Goal: Information Seeking & Learning: Learn about a topic

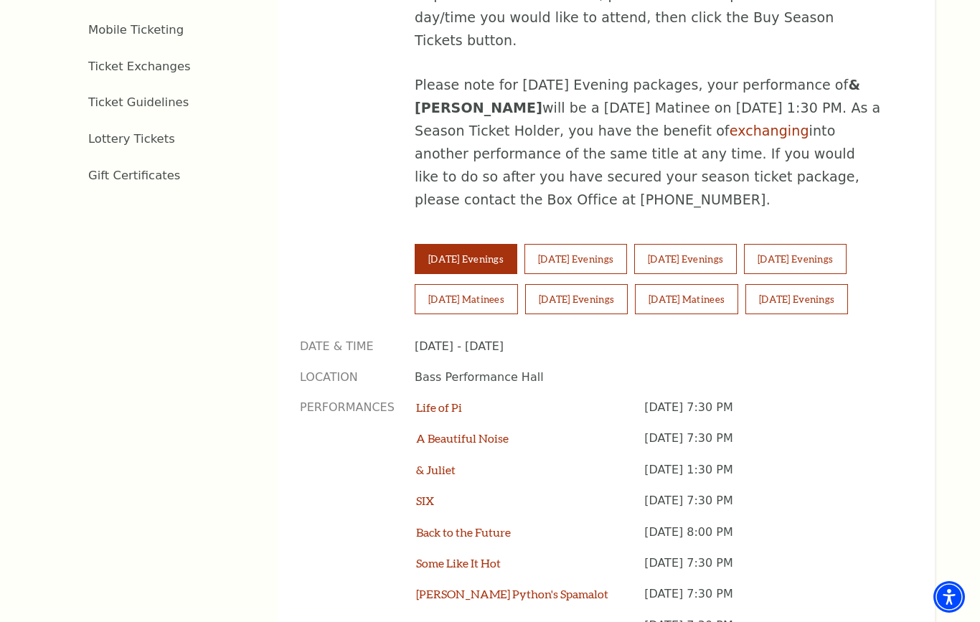
scroll to position [871, 0]
click at [468, 285] on button "Saturday Matinees" at bounding box center [466, 300] width 103 height 30
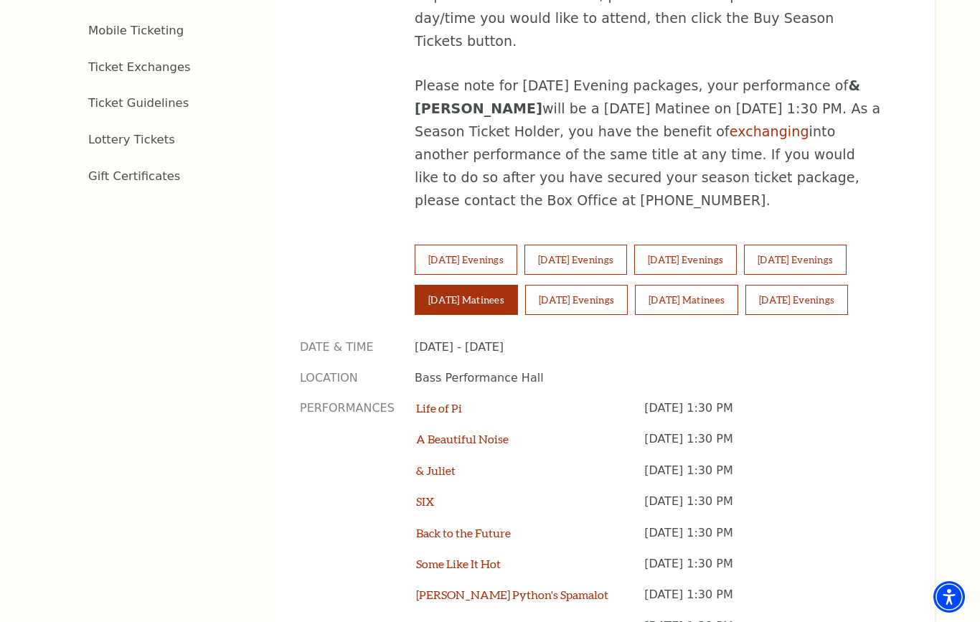
click at [717, 285] on button "Sunday Matinees" at bounding box center [686, 300] width 103 height 30
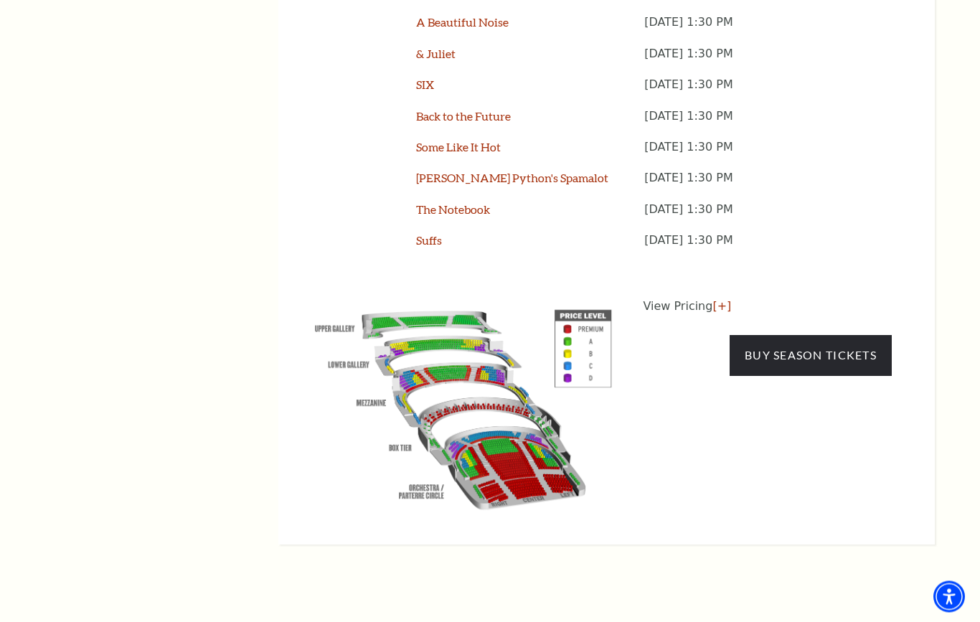
scroll to position [1275, 0]
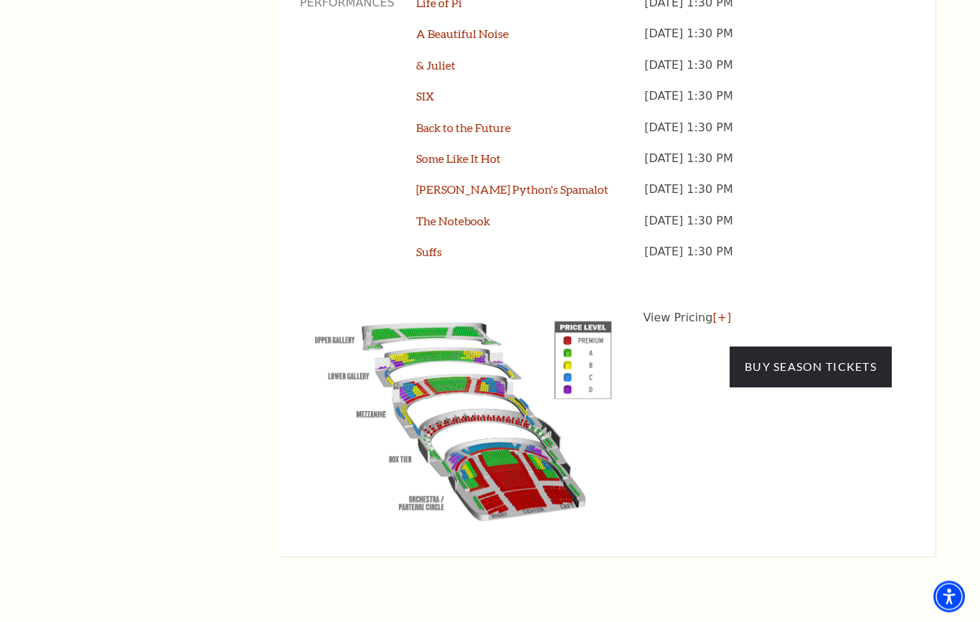
click at [686, 310] on p "View Pricing [+]" at bounding box center [767, 318] width 249 height 17
click at [728, 311] on link "[+]" at bounding box center [721, 318] width 19 height 14
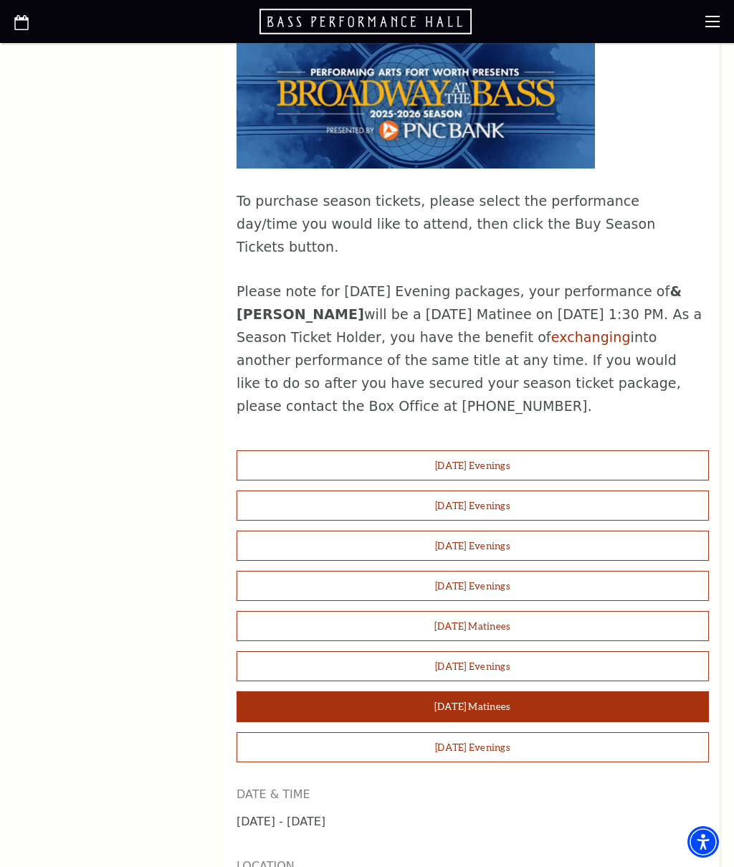
scroll to position [1056, 0]
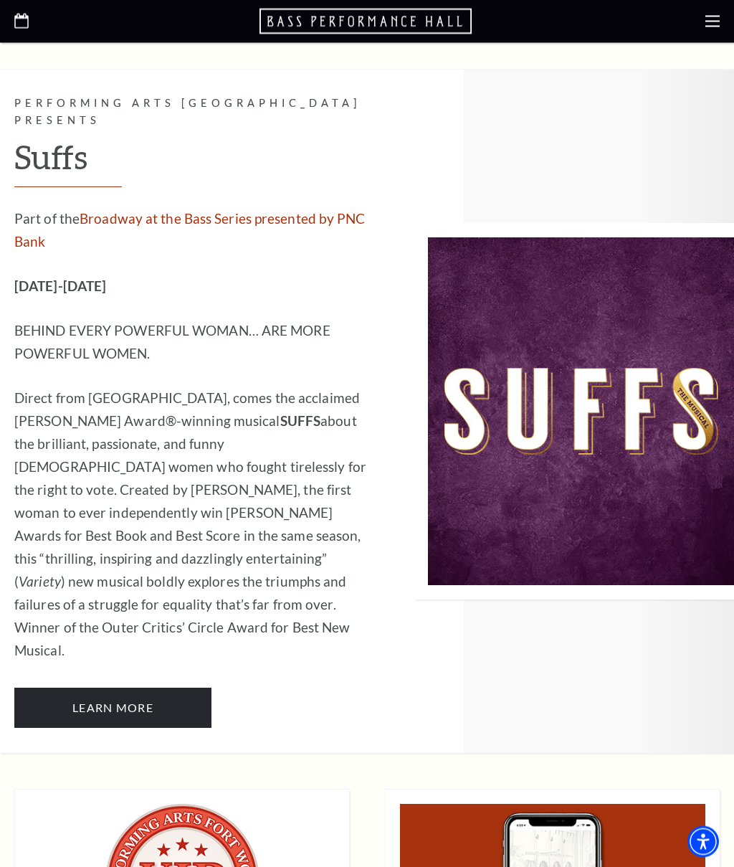
scroll to position [9336, 0]
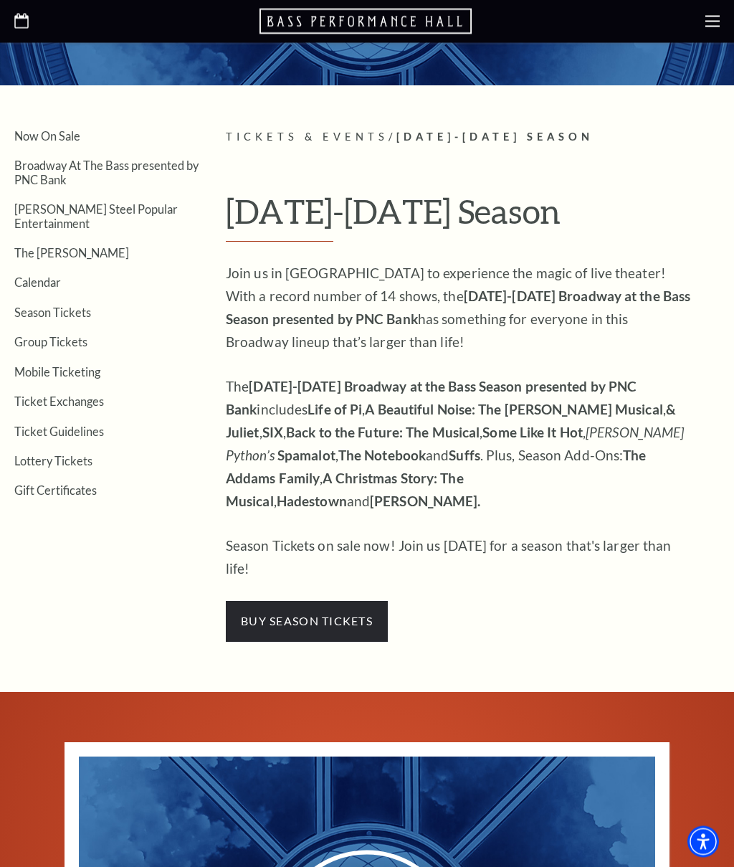
scroll to position [0, 0]
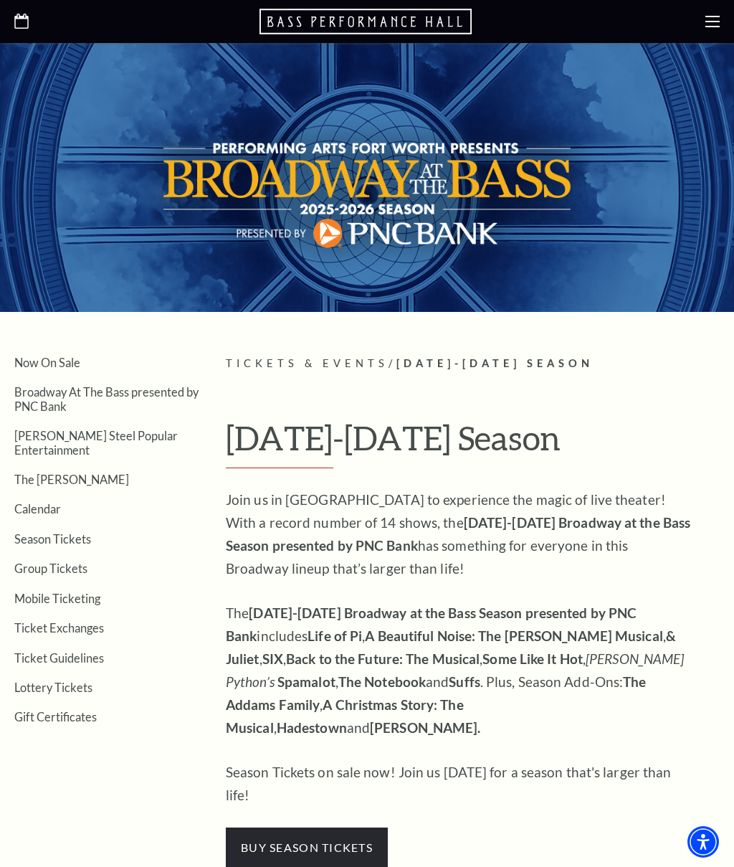
click at [72, 532] on link "Season Tickets" at bounding box center [52, 539] width 77 height 14
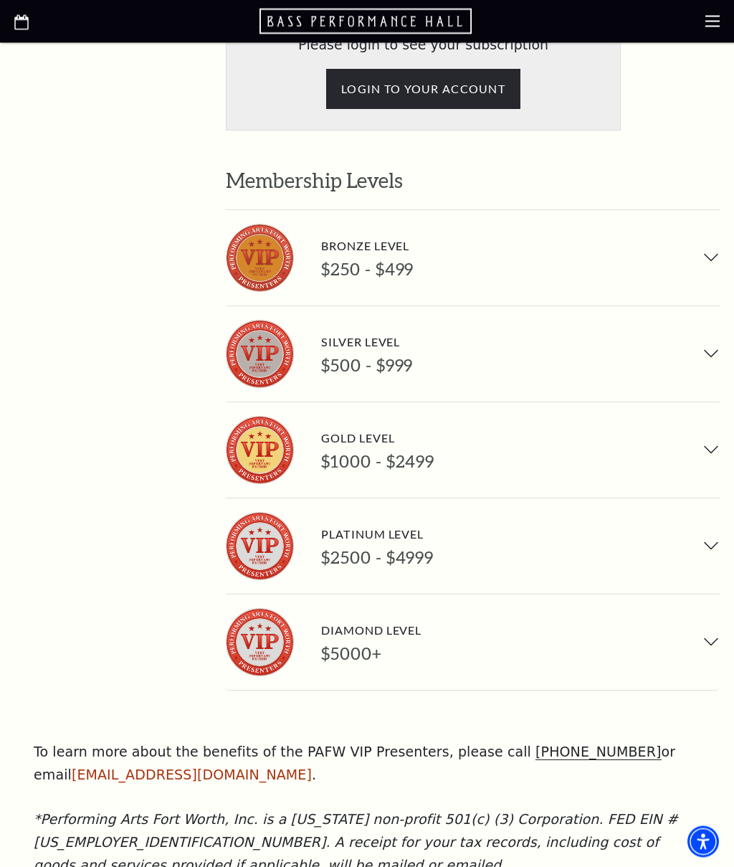
scroll to position [947, 0]
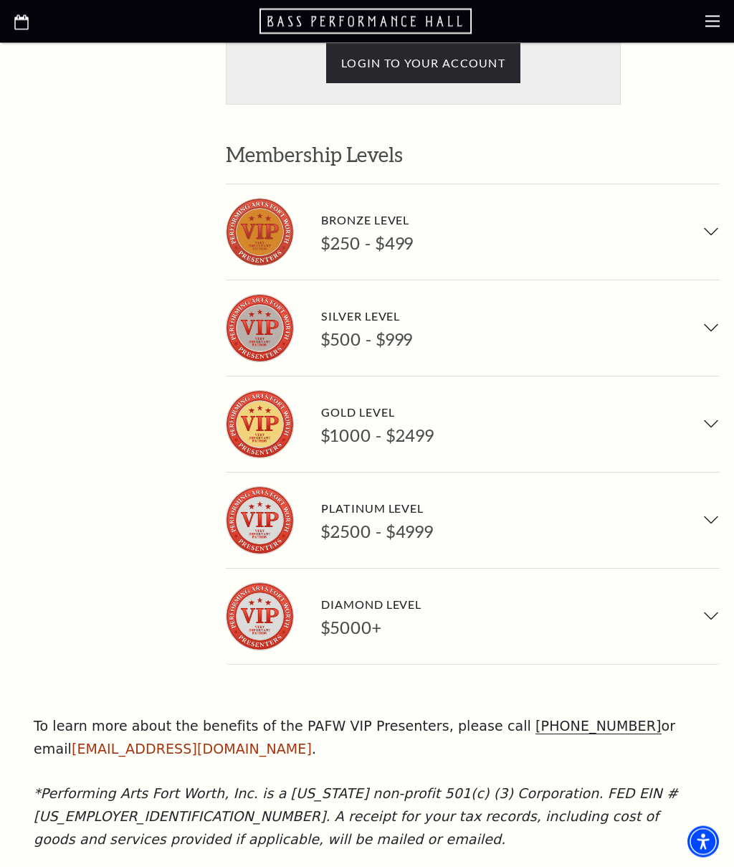
click at [705, 781] on div "To learn more about the benefits of the PAFW VIP Presenters, please call [PHONE…" at bounding box center [367, 784] width 696 height 136
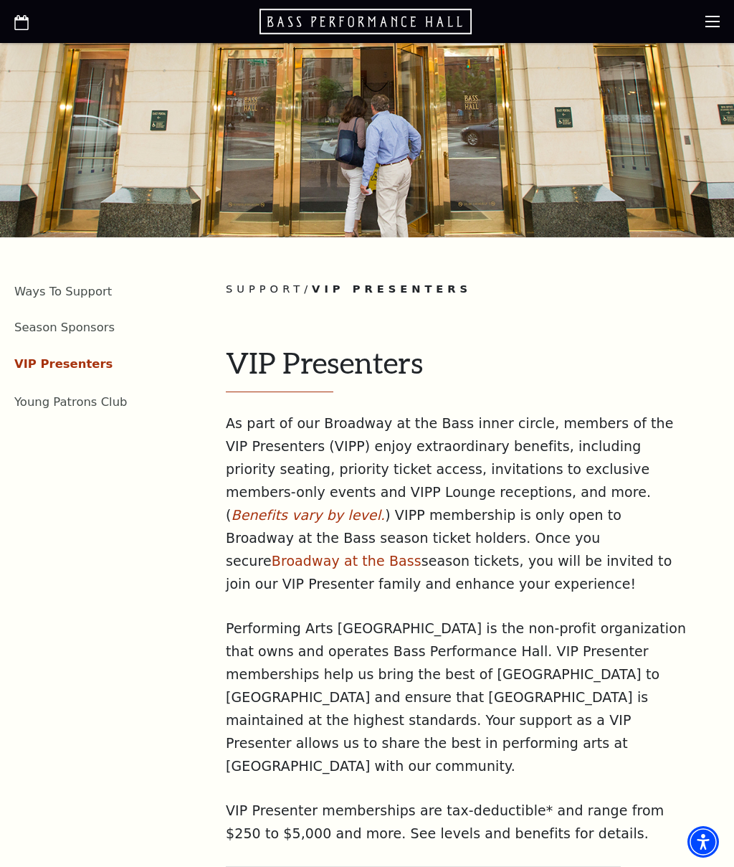
scroll to position [0, 0]
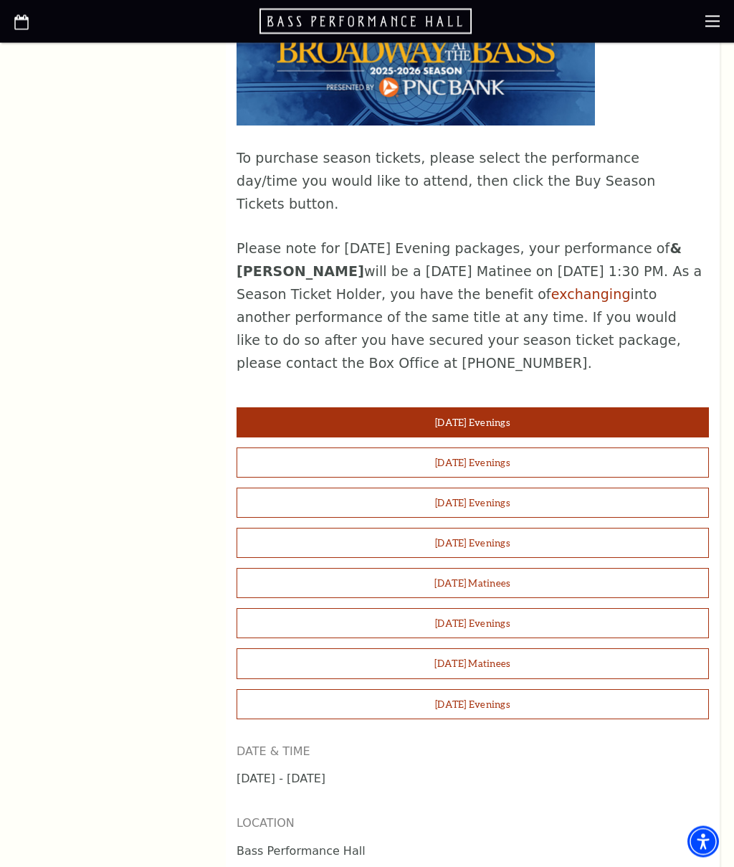
scroll to position [1029, 0]
click at [490, 648] on button "[DATE] Matinees" at bounding box center [473, 663] width 473 height 30
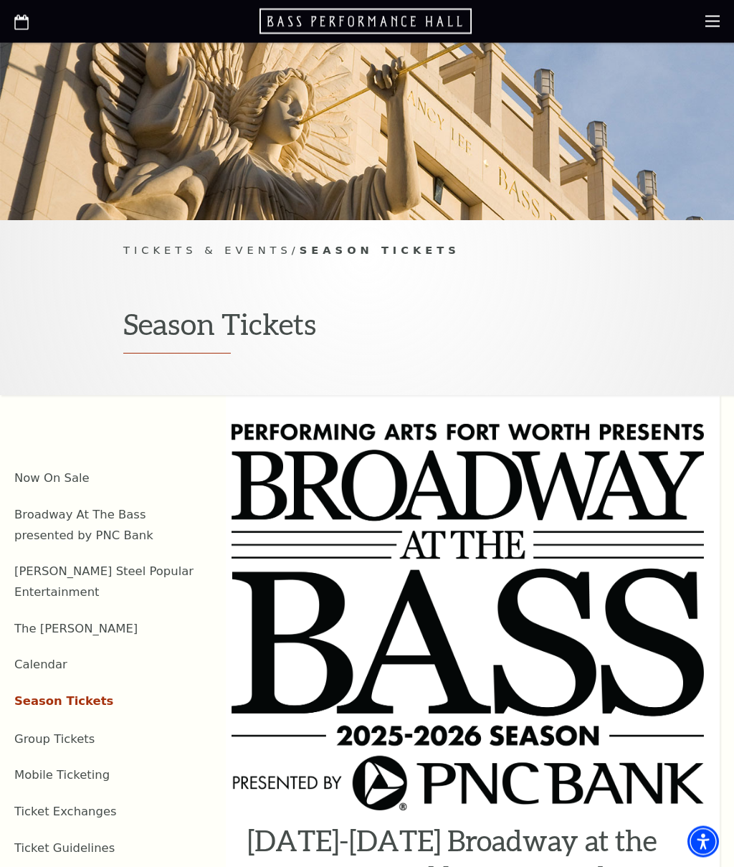
scroll to position [0, 0]
